Goal: Transaction & Acquisition: Purchase product/service

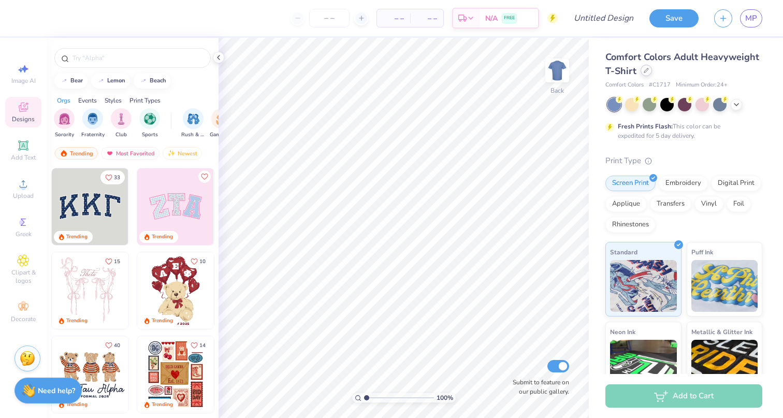
click at [643, 74] on div at bounding box center [645, 70] width 11 height 11
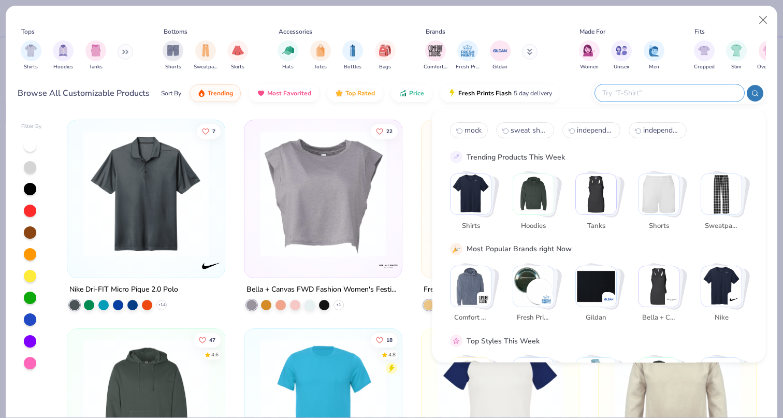
click at [710, 90] on input "text" at bounding box center [669, 93] width 136 height 12
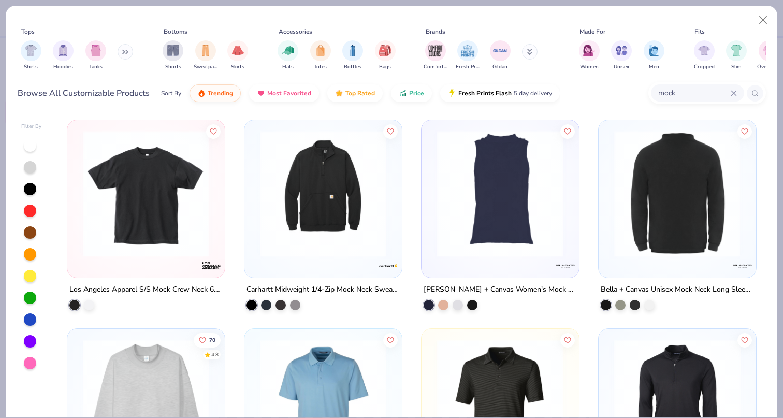
click at [680, 189] on img at bounding box center [676, 193] width 137 height 126
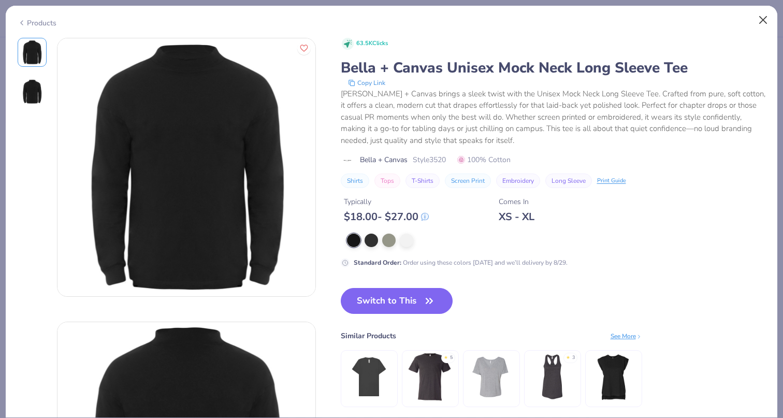
click at [767, 17] on button "Close" at bounding box center [763, 20] width 20 height 20
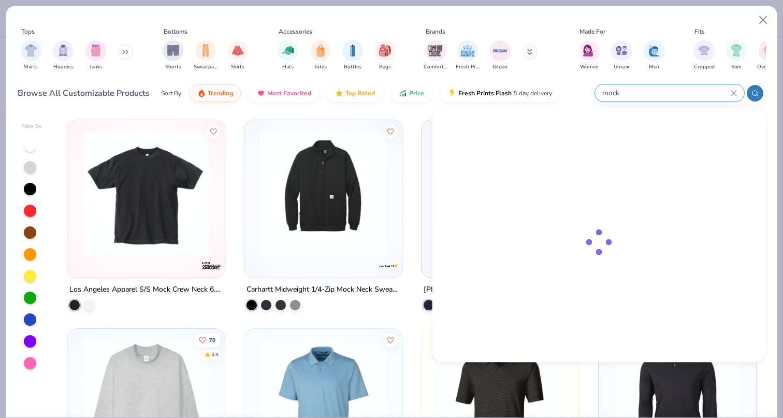
click at [692, 95] on input "mock" at bounding box center [665, 93] width 129 height 12
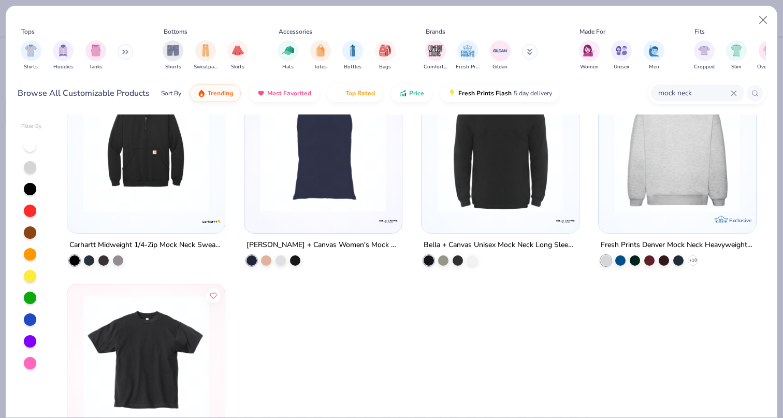
scroll to position [4, 0]
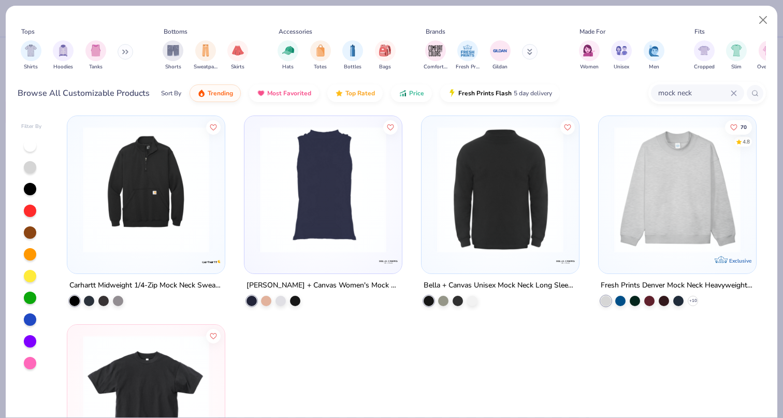
type input "mock neck"
click at [632, 174] on div "Carhartt Midweight 1/4-Zip Mock Neck Sweatshirt Bella + Canvas Women's Mock Nec…" at bounding box center [411, 265] width 708 height 303
click at [659, 257] on div at bounding box center [677, 192] width 147 height 142
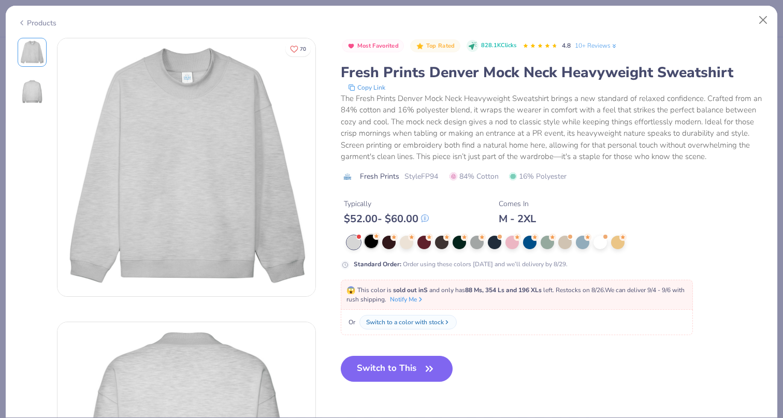
click at [373, 242] on div at bounding box center [370, 241] width 13 height 13
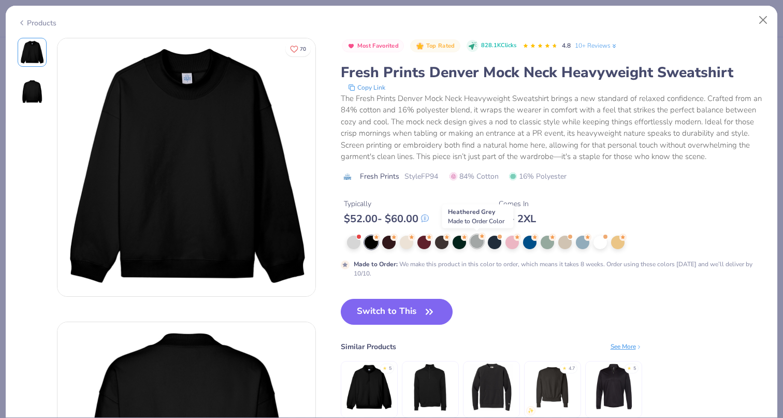
click at [478, 245] on div at bounding box center [476, 241] width 13 height 13
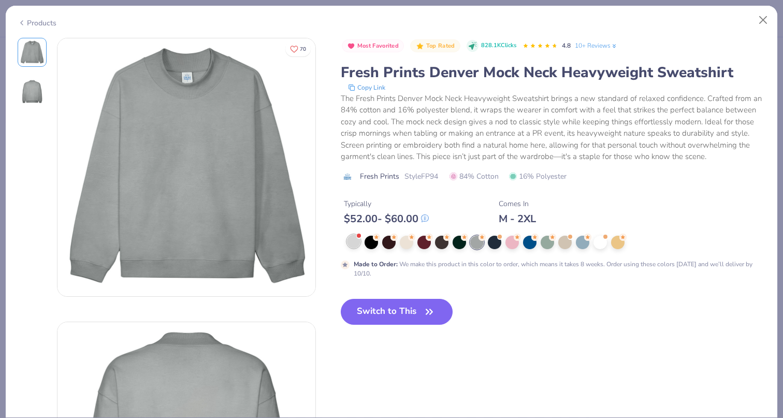
click at [351, 243] on div at bounding box center [353, 241] width 13 height 13
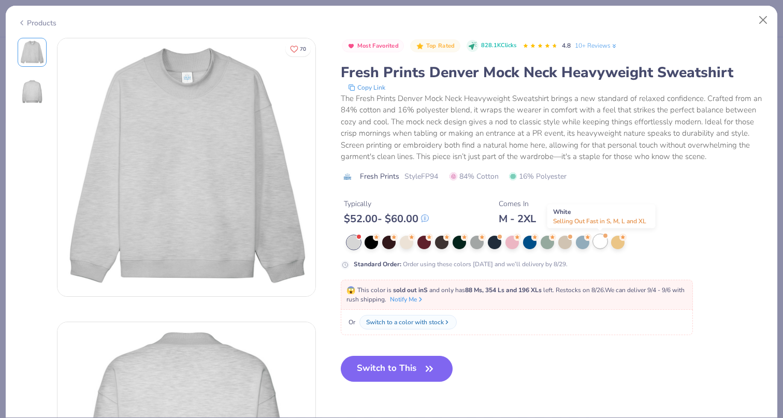
click at [601, 241] on div at bounding box center [599, 241] width 13 height 13
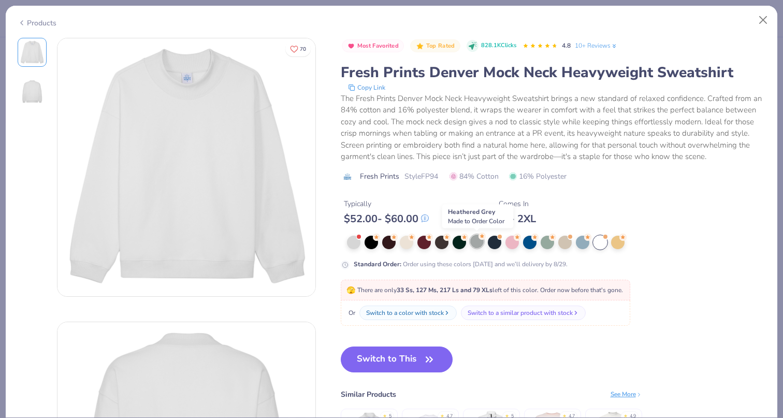
click at [478, 243] on div at bounding box center [476, 241] width 13 height 13
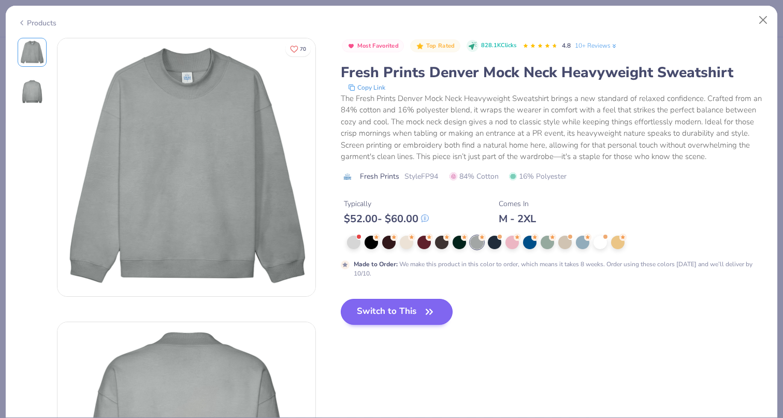
click at [411, 316] on button "Switch to This" at bounding box center [397, 312] width 112 height 26
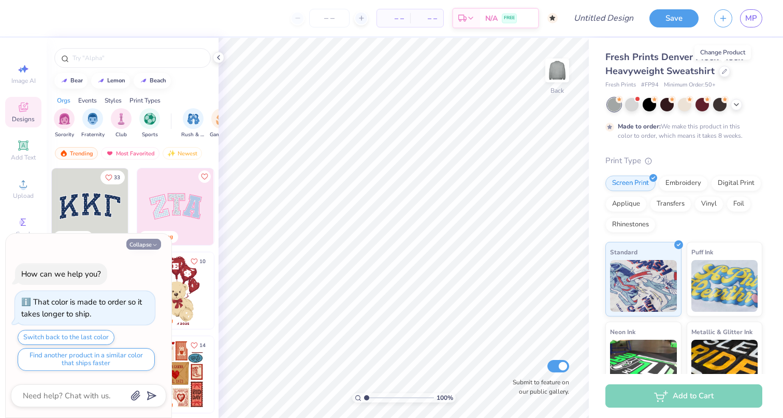
click at [141, 246] on button "Collapse" at bounding box center [143, 244] width 35 height 11
type textarea "x"
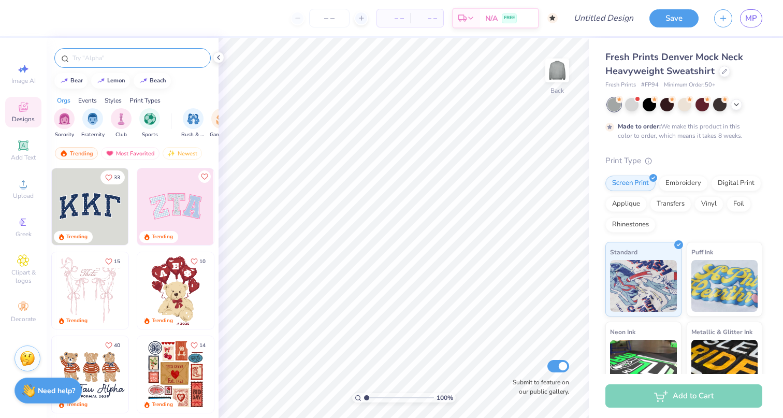
click at [167, 59] on input "text" at bounding box center [137, 58] width 133 height 10
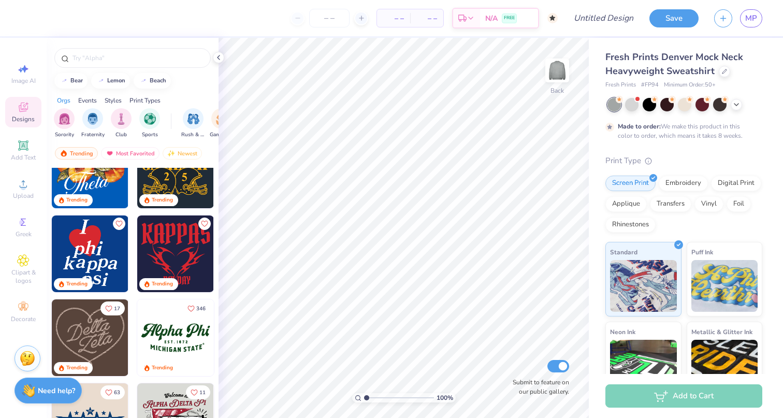
scroll to position [378, 0]
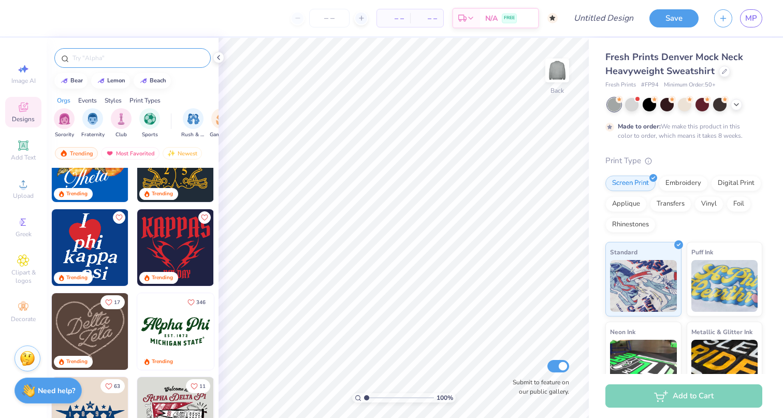
click at [151, 55] on input "text" at bounding box center [137, 58] width 133 height 10
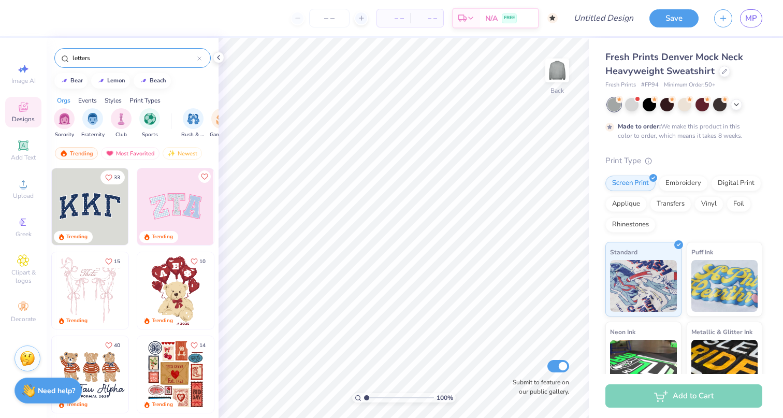
type input "letters"
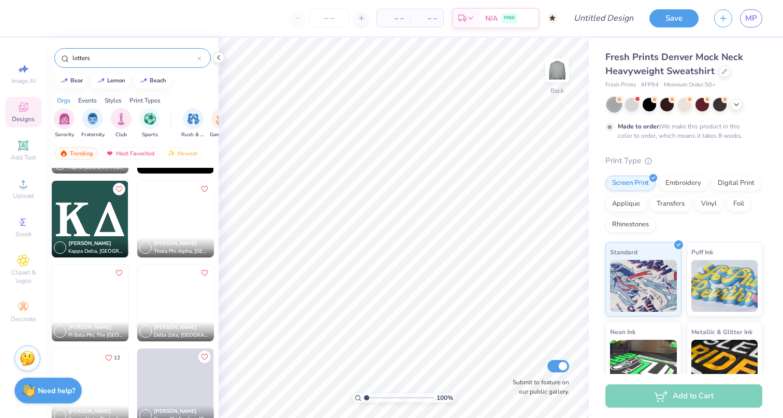
scroll to position [747, 0]
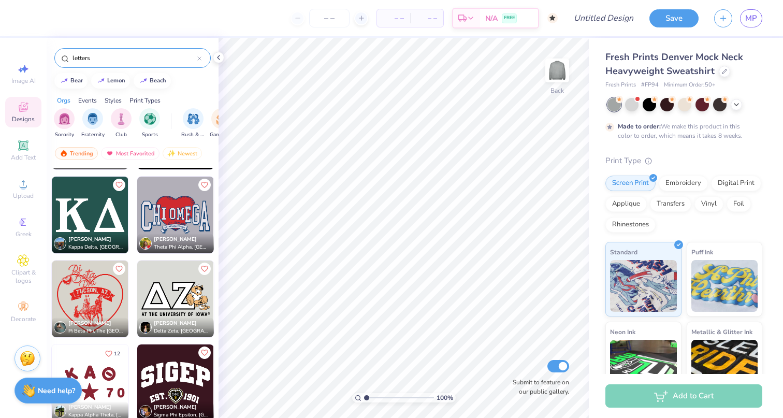
click at [98, 214] on img at bounding box center [90, 215] width 77 height 77
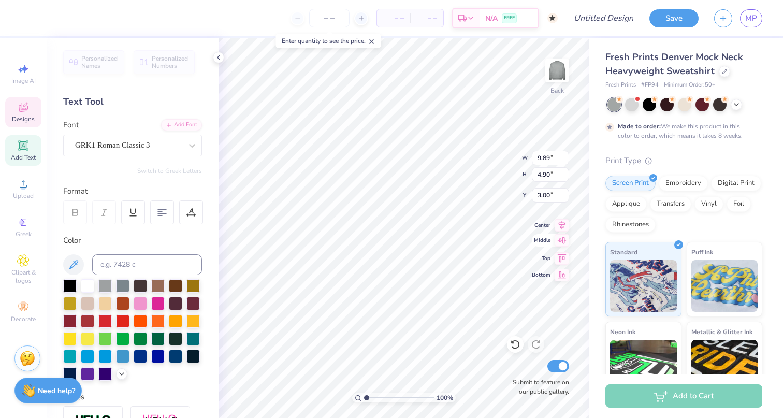
type textarea "KAQ"
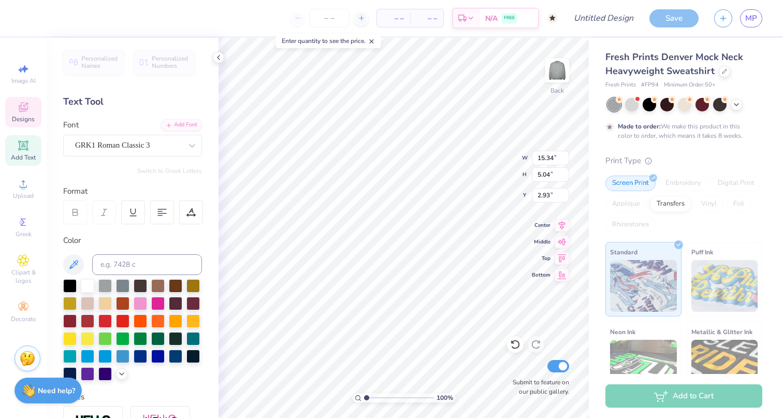
type input "10.73"
type input "3.52"
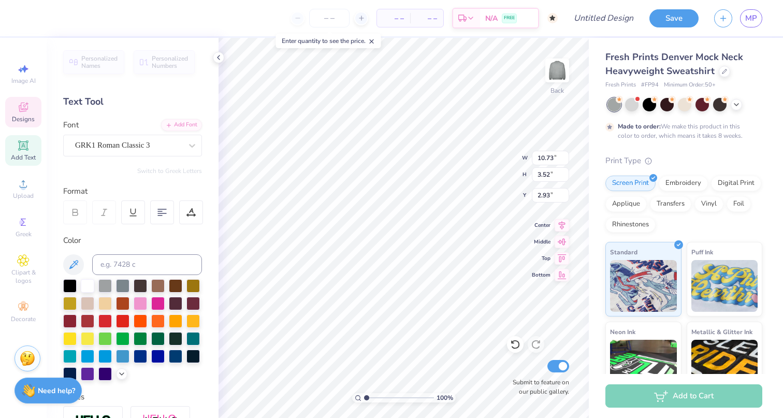
type input "3.00"
drag, startPoint x: 341, startPoint y: 20, endPoint x: 316, endPoint y: 20, distance: 24.3
click at [316, 20] on input "number" at bounding box center [329, 18] width 40 height 19
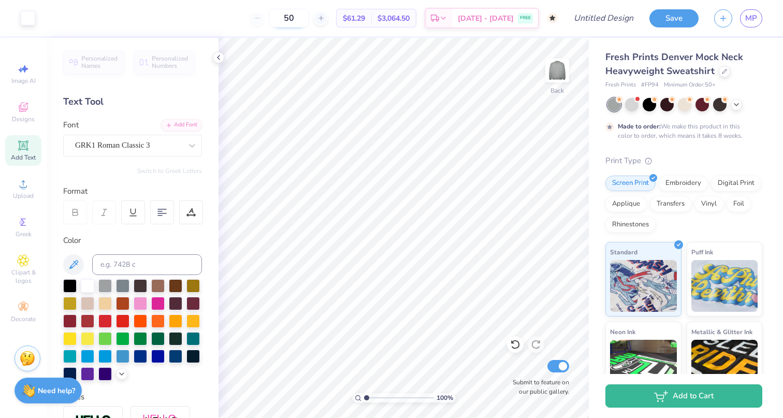
click at [309, 21] on input "50" at bounding box center [289, 18] width 40 height 19
type input "5"
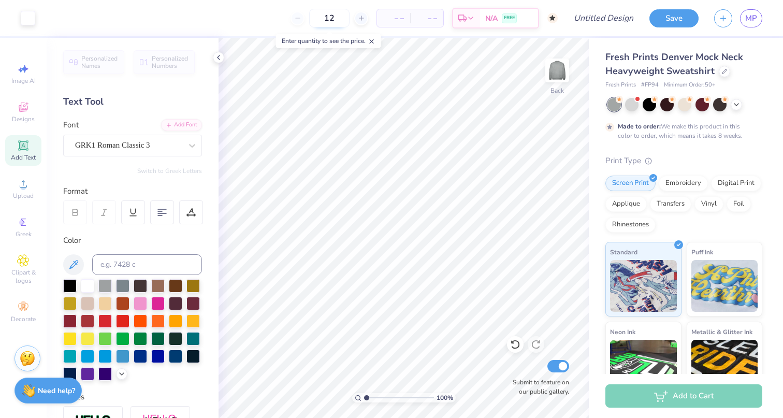
type input "50"
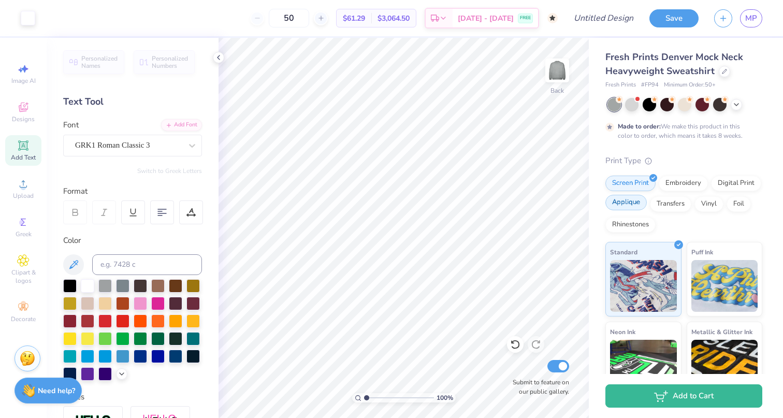
click at [633, 207] on div "Applique" at bounding box center [625, 203] width 41 height 16
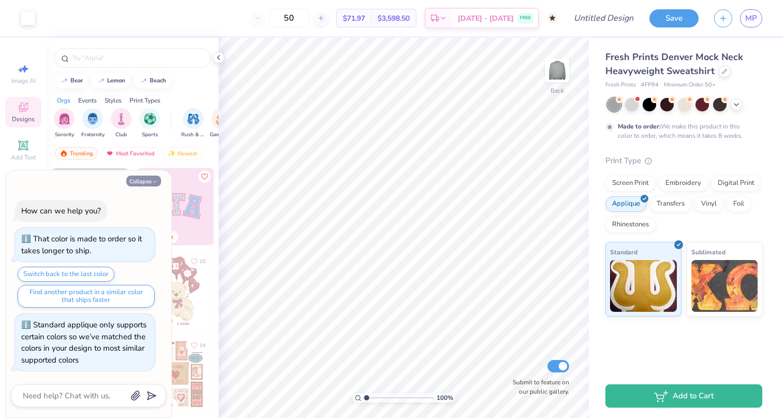
click at [150, 183] on button "Collapse" at bounding box center [143, 181] width 35 height 11
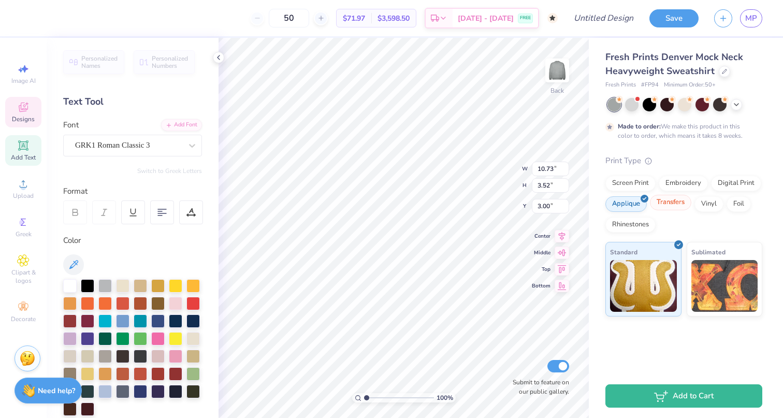
click at [660, 204] on div "Transfers" at bounding box center [670, 203] width 41 height 16
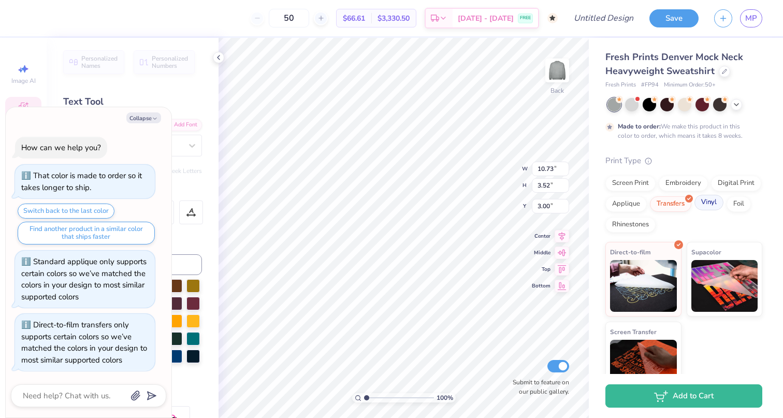
click at [712, 201] on div "Vinyl" at bounding box center [708, 203] width 29 height 16
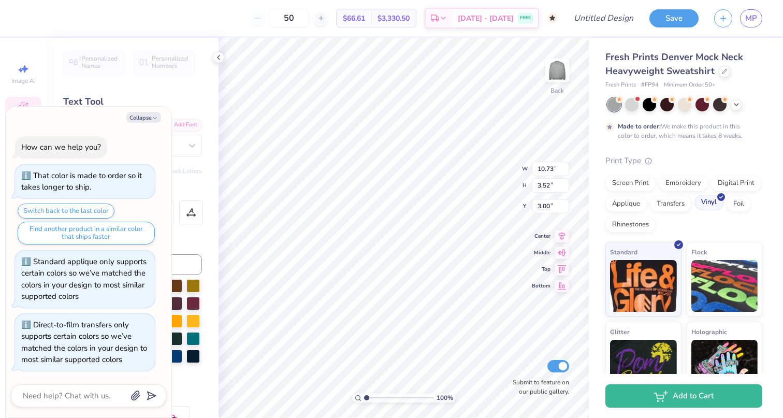
scroll to position [59, 0]
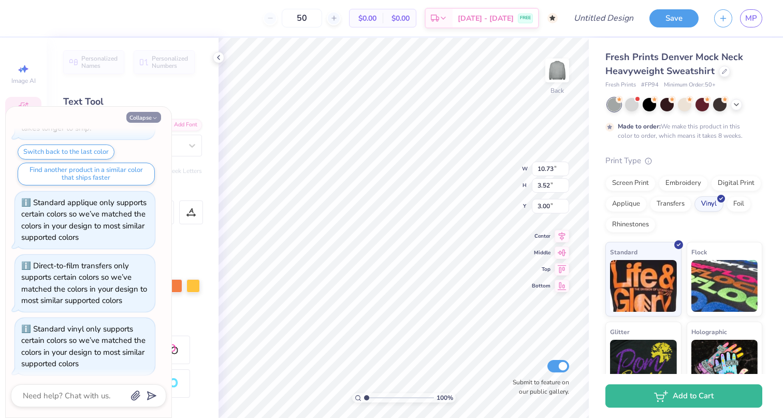
click at [148, 116] on button "Collapse" at bounding box center [143, 117] width 35 height 11
type textarea "x"
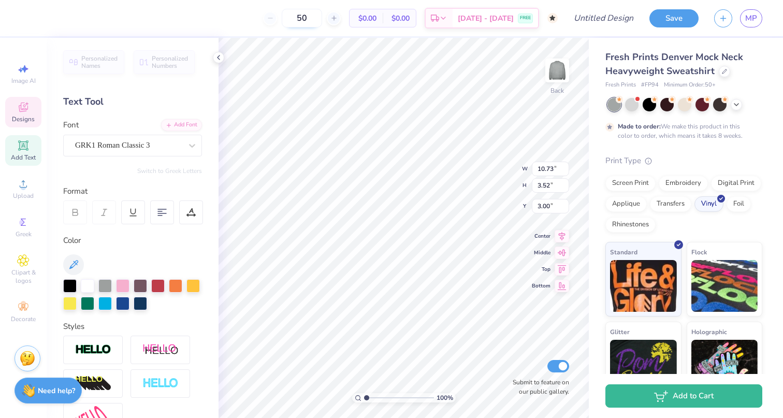
click at [322, 20] on input "50" at bounding box center [302, 18] width 40 height 19
click at [338, 21] on icon at bounding box center [333, 17] width 7 height 7
click at [274, 18] on icon at bounding box center [270, 17] width 7 height 7
type input "50"
click at [24, 20] on div at bounding box center [28, 17] width 14 height 14
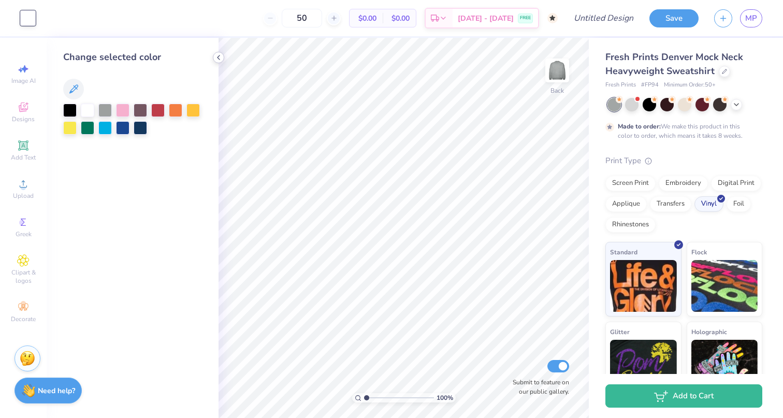
click at [221, 61] on icon at bounding box center [218, 57] width 8 height 8
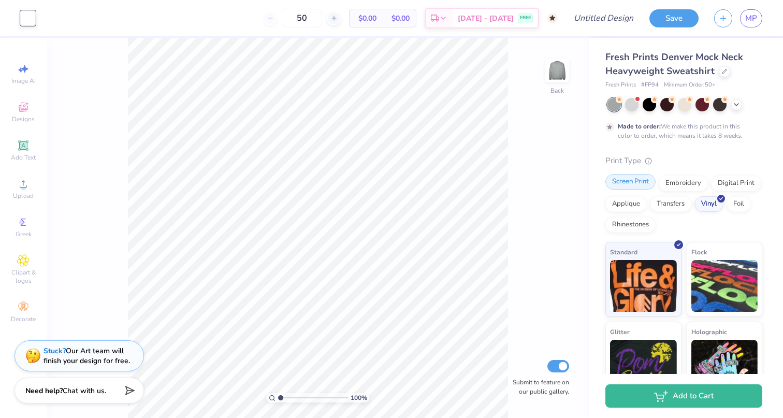
click at [642, 181] on div "Screen Print" at bounding box center [630, 182] width 50 height 16
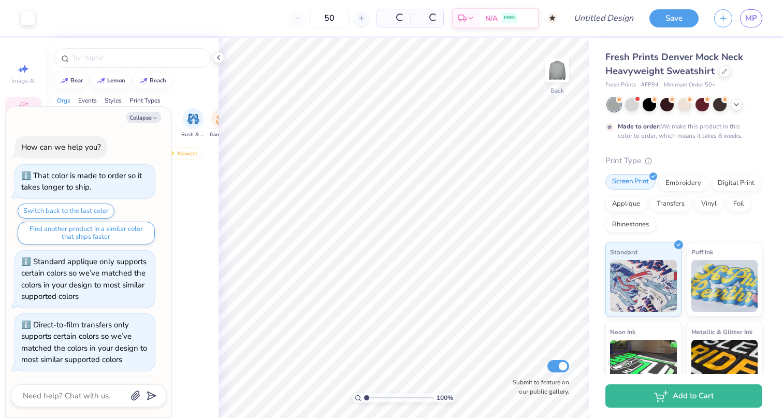
scroll to position [121, 0]
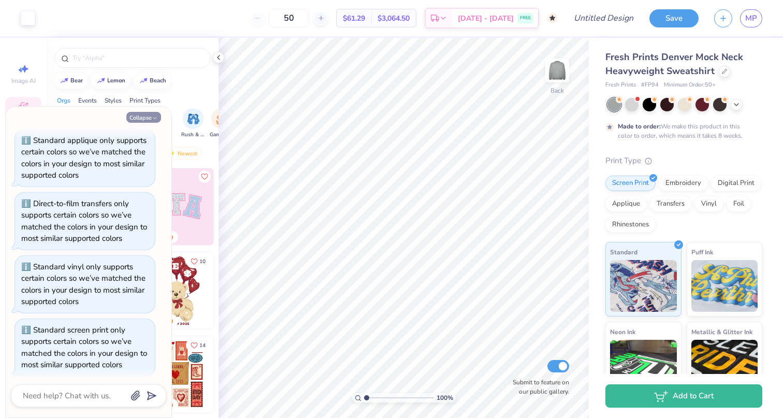
click at [152, 113] on button "Collapse" at bounding box center [143, 117] width 35 height 11
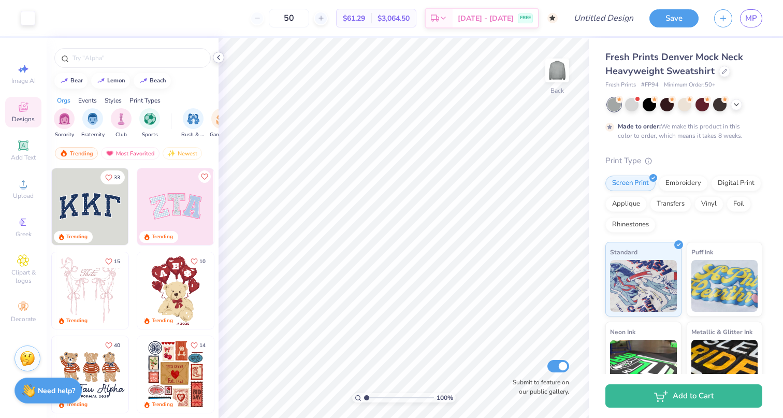
click at [217, 58] on icon at bounding box center [218, 57] width 8 height 8
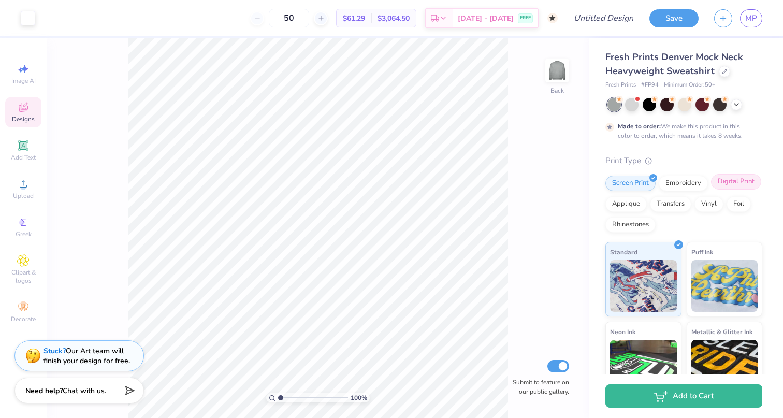
click at [738, 182] on div "Digital Print" at bounding box center [736, 182] width 50 height 16
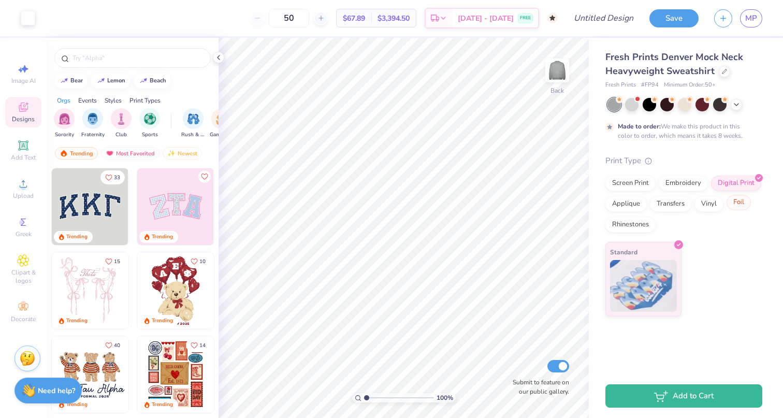
click at [736, 203] on div "Foil" at bounding box center [738, 203] width 24 height 16
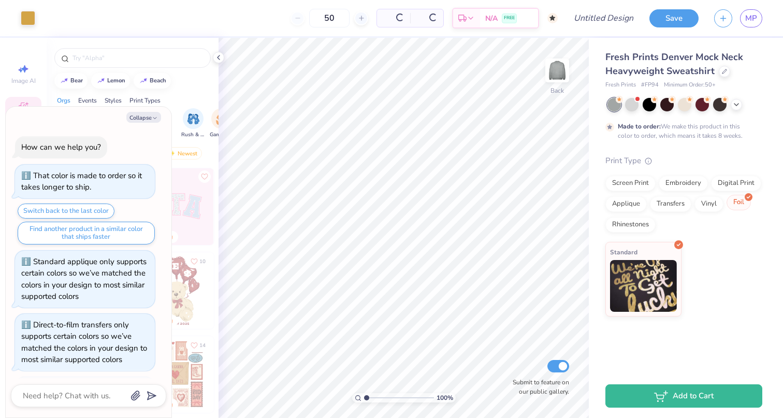
scroll to position [183, 0]
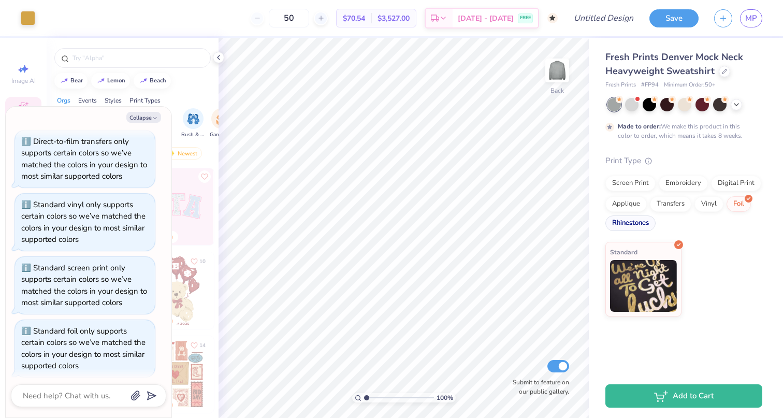
click at [645, 223] on div "Rhinestones" at bounding box center [630, 223] width 50 height 16
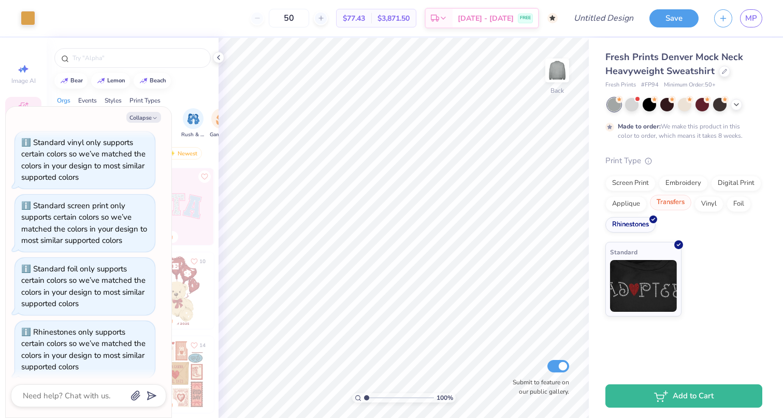
click at [679, 199] on div "Transfers" at bounding box center [670, 203] width 41 height 16
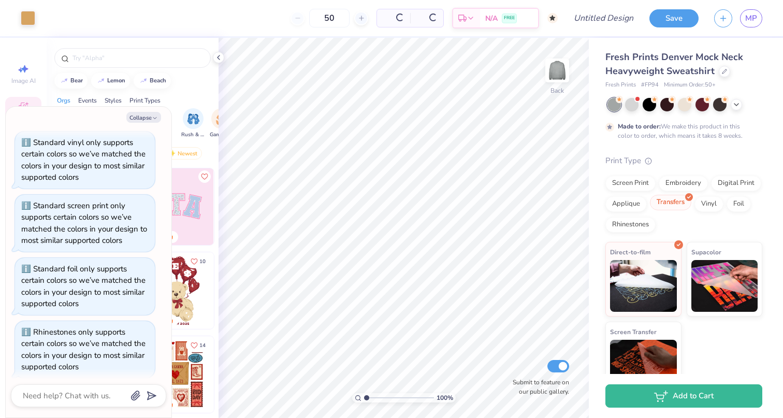
scroll to position [308, 0]
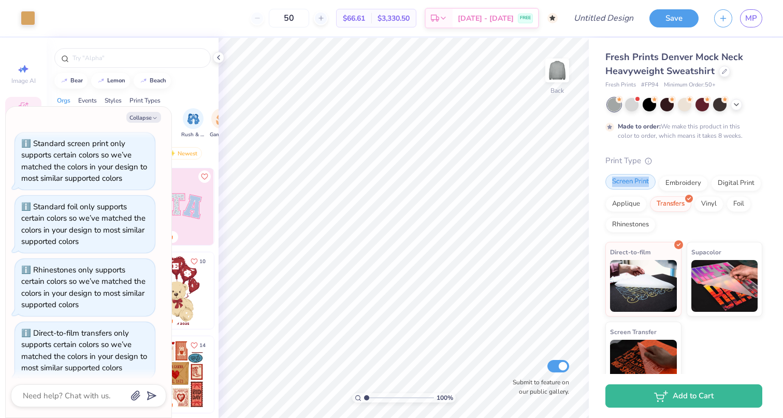
click at [651, 183] on div "Screen Print" at bounding box center [630, 182] width 50 height 16
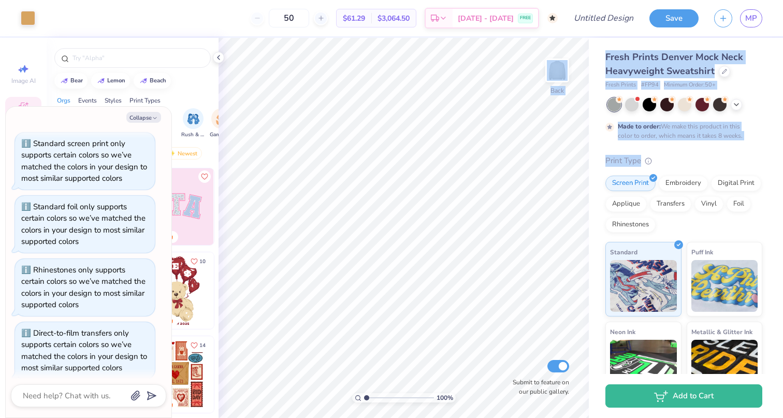
click at [487, 53] on div "Art colors 50 $61.29 Per Item $3,064.50 Total Est. Delivery [DATE] - [DATE] FRE…" at bounding box center [391, 209] width 783 height 418
click at [737, 133] on div "Made to order: We make this product in this color to order, which means it take…" at bounding box center [681, 131] width 127 height 19
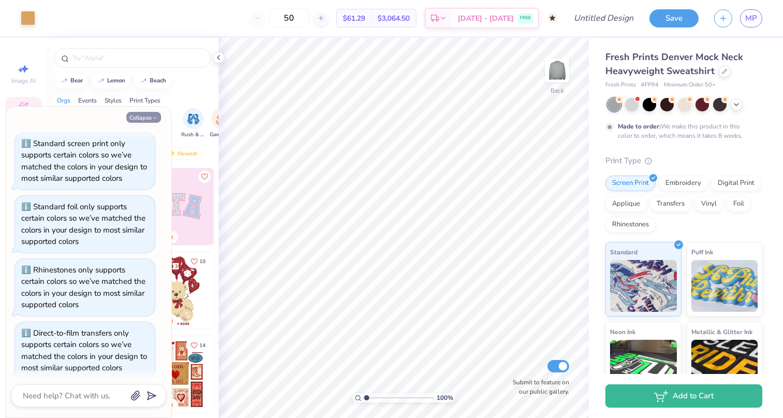
click at [142, 115] on button "Collapse" at bounding box center [143, 117] width 35 height 11
type textarea "x"
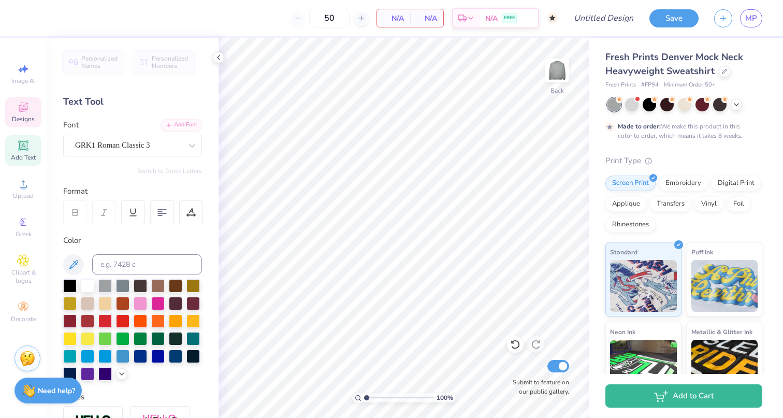
click at [25, 118] on span "Designs" at bounding box center [23, 119] width 23 height 8
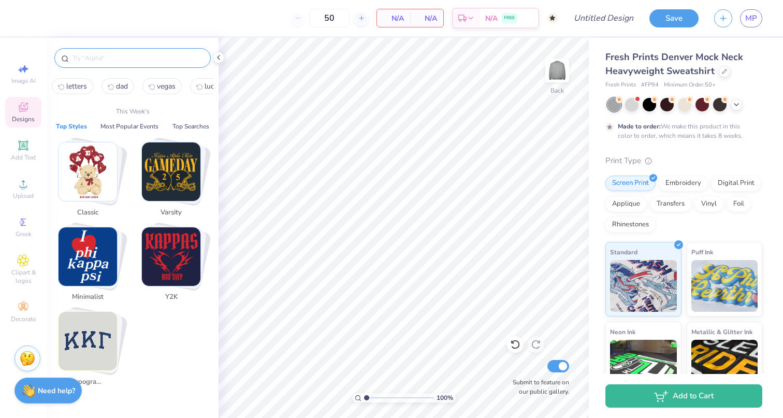
click at [106, 59] on input "text" at bounding box center [137, 58] width 133 height 10
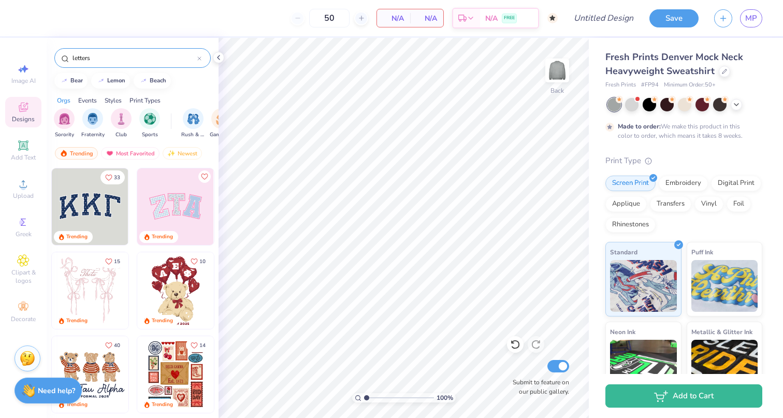
type input "letters"
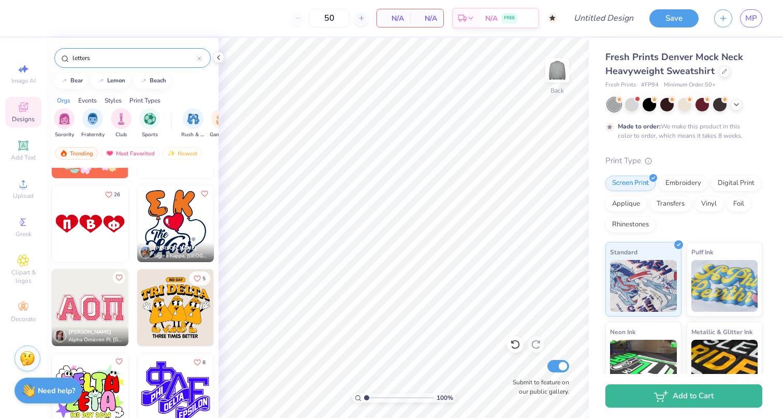
scroll to position [1744, 0]
click at [106, 303] on img at bounding box center [90, 308] width 77 height 77
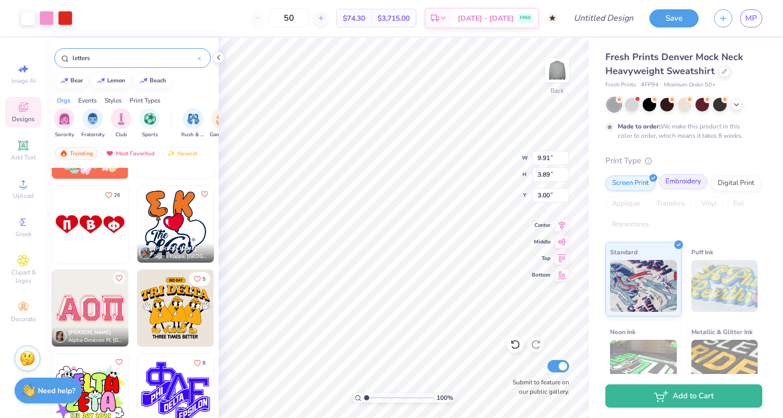
click at [685, 181] on div "Embroidery" at bounding box center [683, 182] width 49 height 16
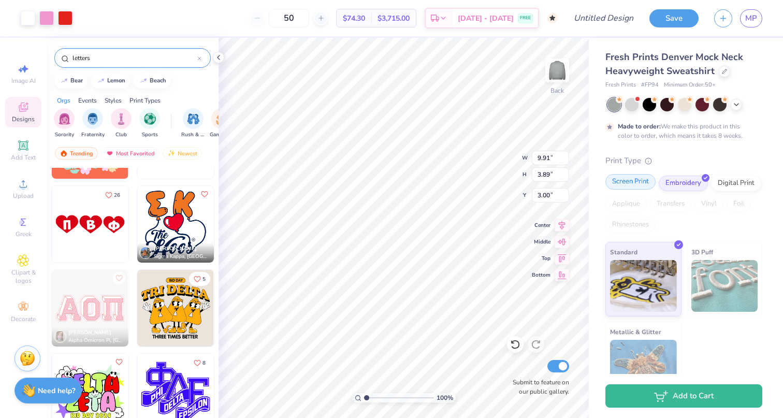
click at [636, 181] on div "Screen Print" at bounding box center [630, 182] width 50 height 16
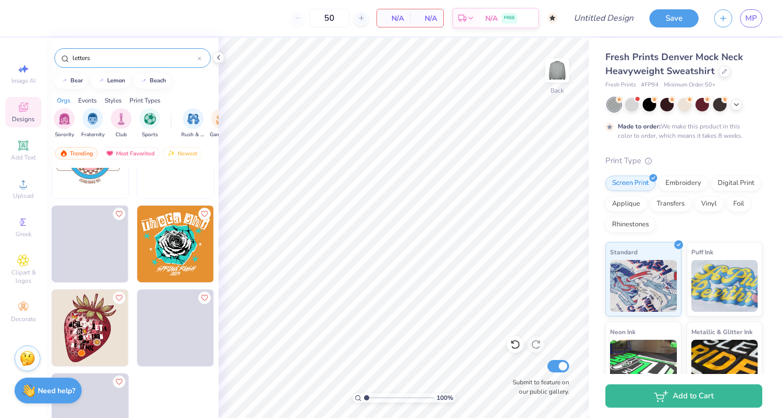
scroll to position [3401, 0]
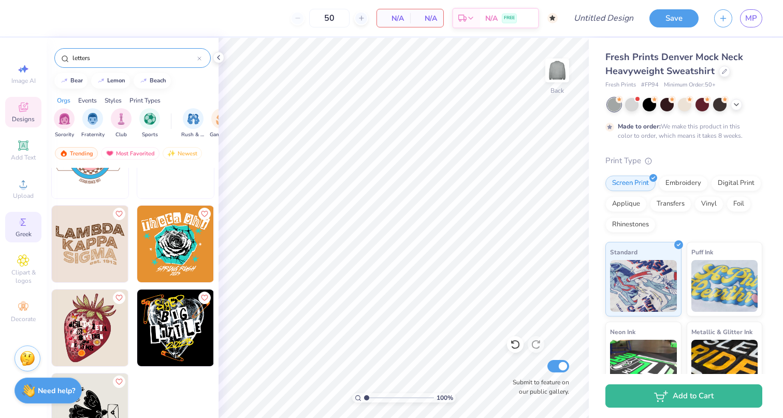
click at [22, 236] on span "Greek" at bounding box center [24, 234] width 16 height 8
